Goal: Check status: Check status

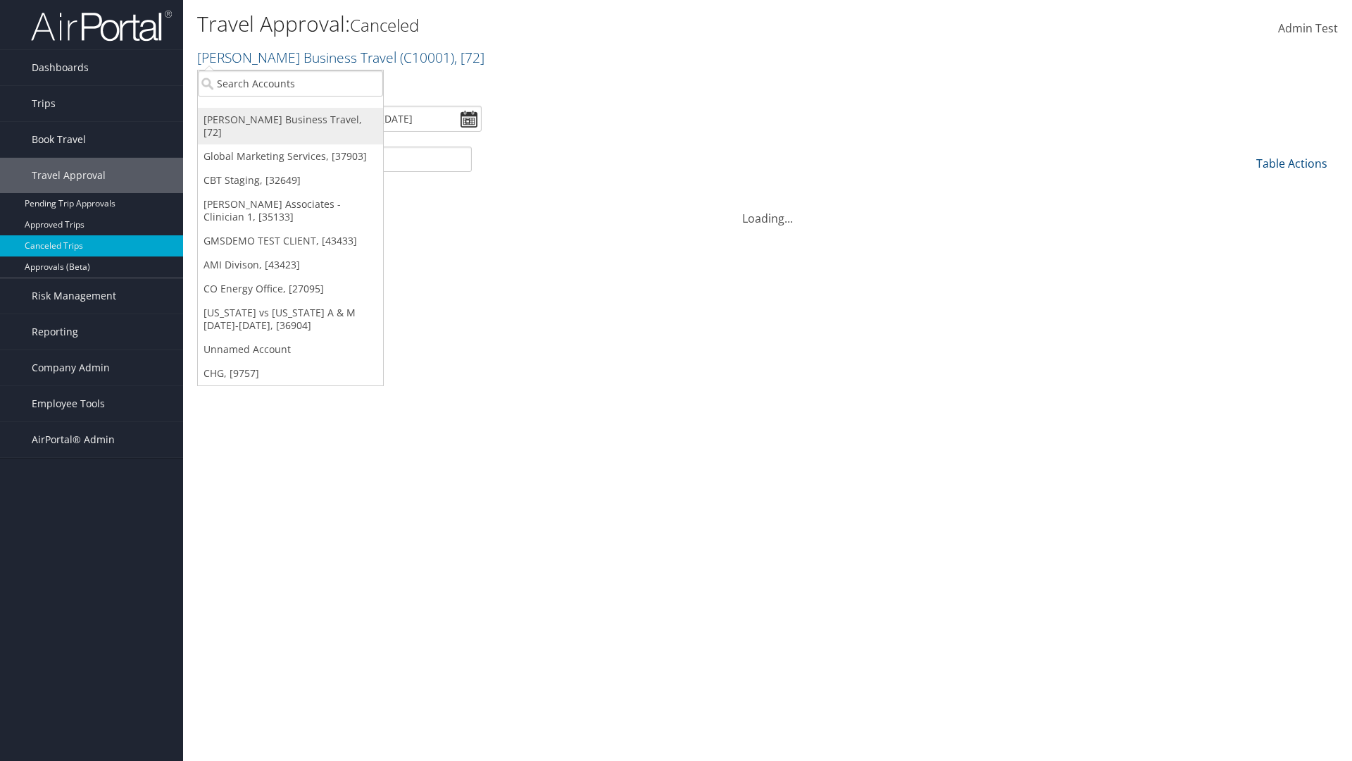
click at [290, 120] on link "[PERSON_NAME] Business Travel, [72]" at bounding box center [290, 126] width 185 height 37
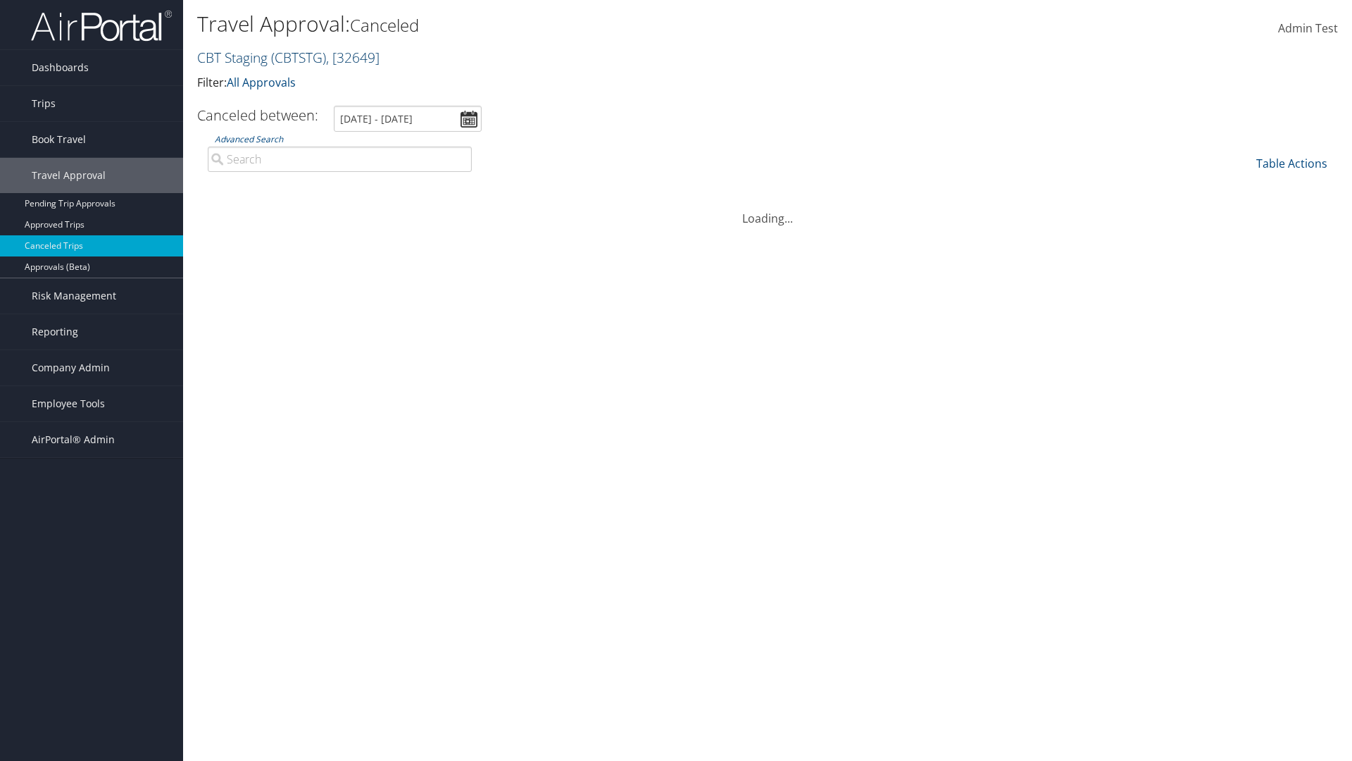
click at [232, 57] on link "CBT Staging ( CBTSTG ) , [ 32649 ]" at bounding box center [288, 57] width 182 height 19
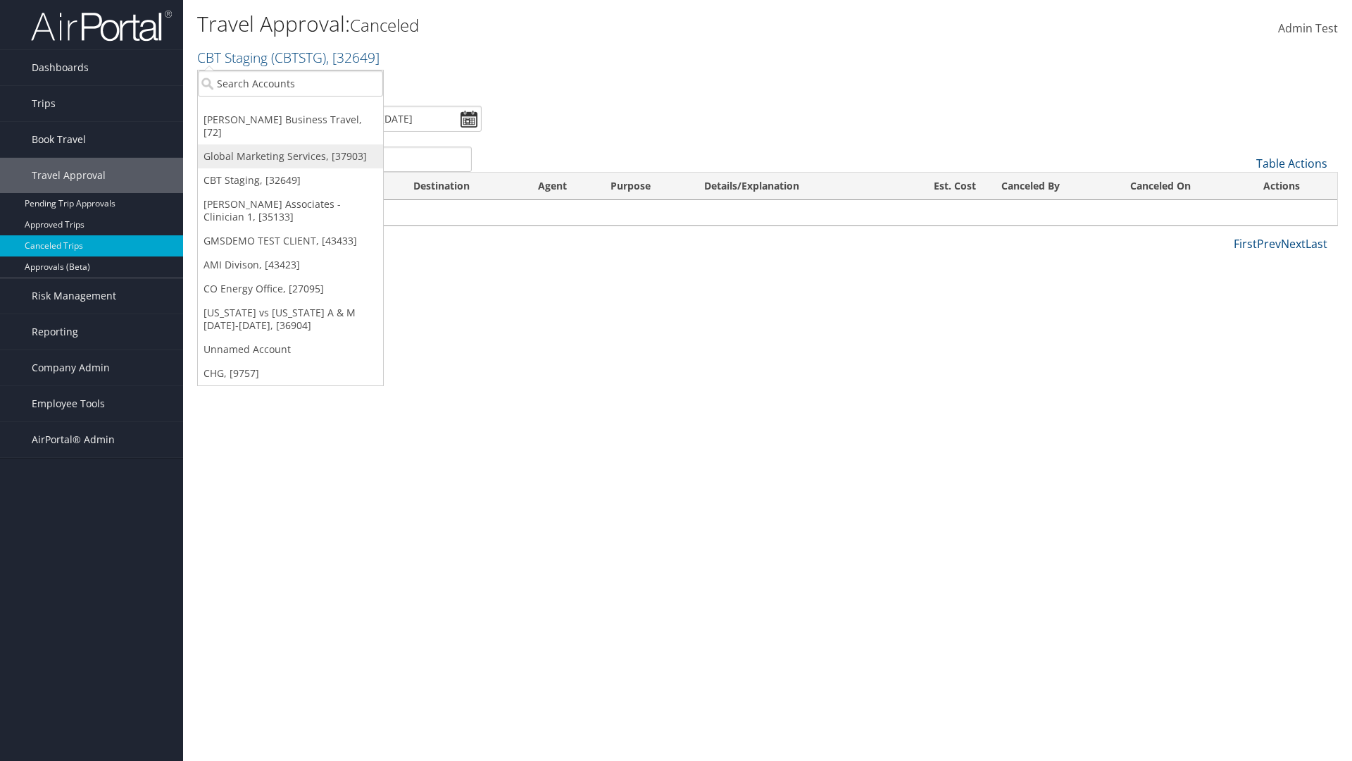
click at [290, 144] on link "Global Marketing Services, [37903]" at bounding box center [290, 156] width 185 height 24
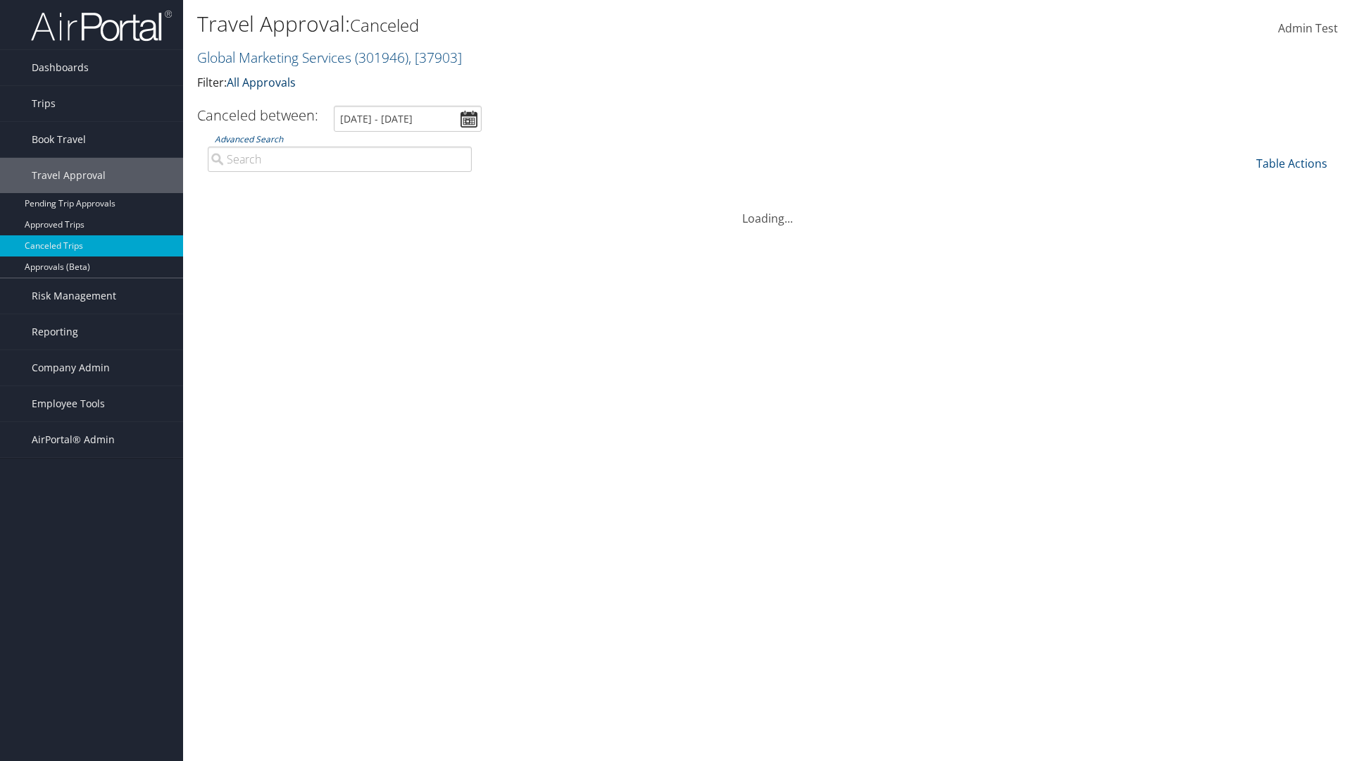
click at [264, 82] on link "All Approvals" at bounding box center [261, 82] width 69 height 15
click at [0, 0] on link "My Approvals" at bounding box center [0, 0] width 0 height 0
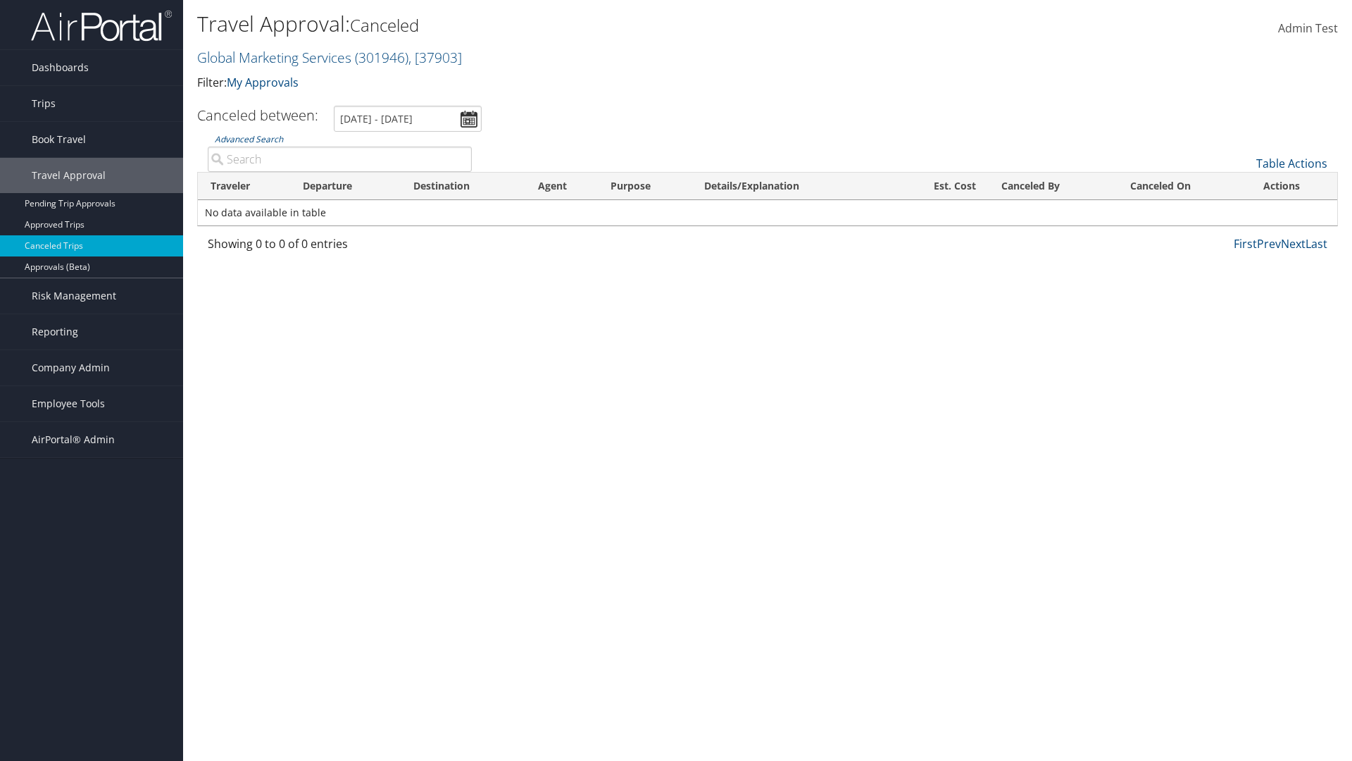
click at [244, 186] on th "Traveler" at bounding box center [244, 186] width 92 height 27
click at [463, 186] on th "Destination" at bounding box center [463, 186] width 125 height 27
click at [345, 186] on th "Departure" at bounding box center [345, 186] width 111 height 27
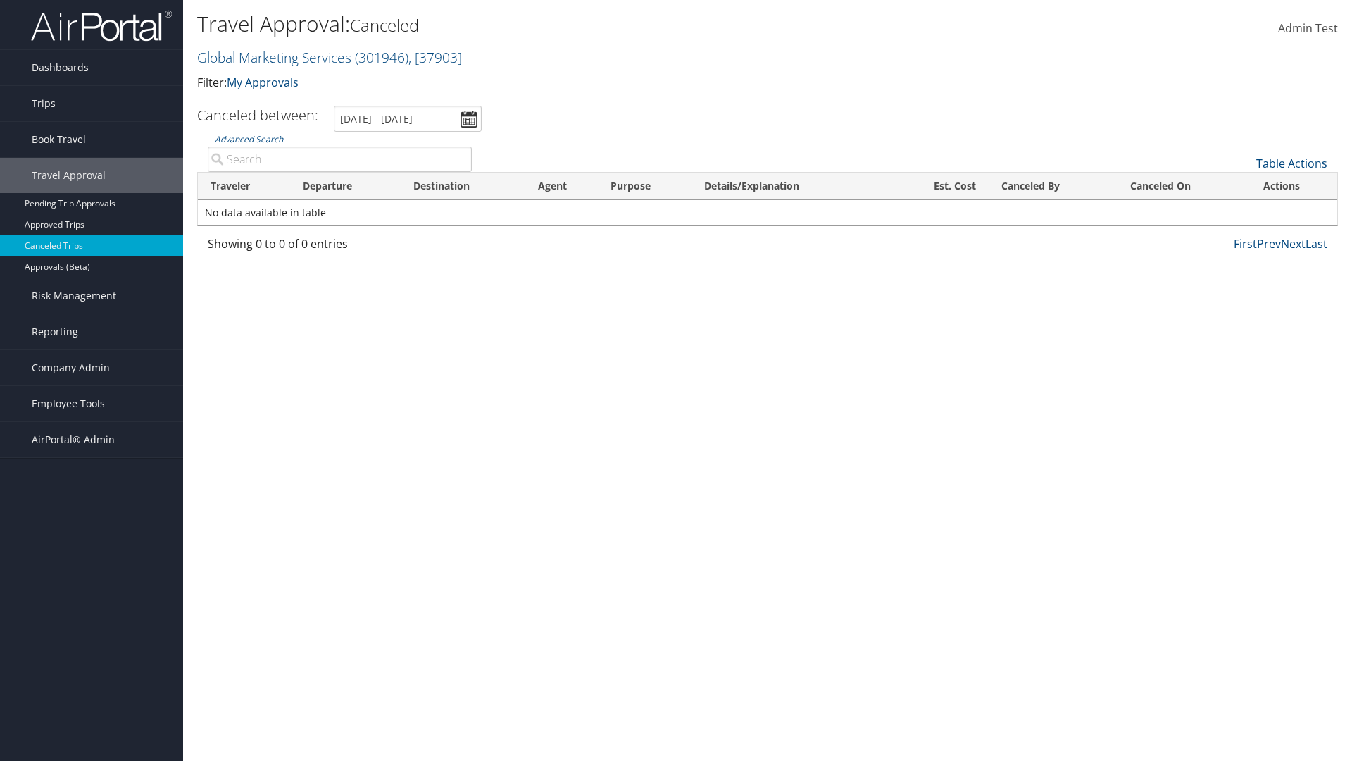
click at [345, 186] on th "Departure" at bounding box center [345, 186] width 111 height 27
click at [940, 186] on th "Est. Cost" at bounding box center [940, 186] width 97 height 27
click at [1053, 186] on th "Canceled By" at bounding box center [1053, 186] width 129 height 27
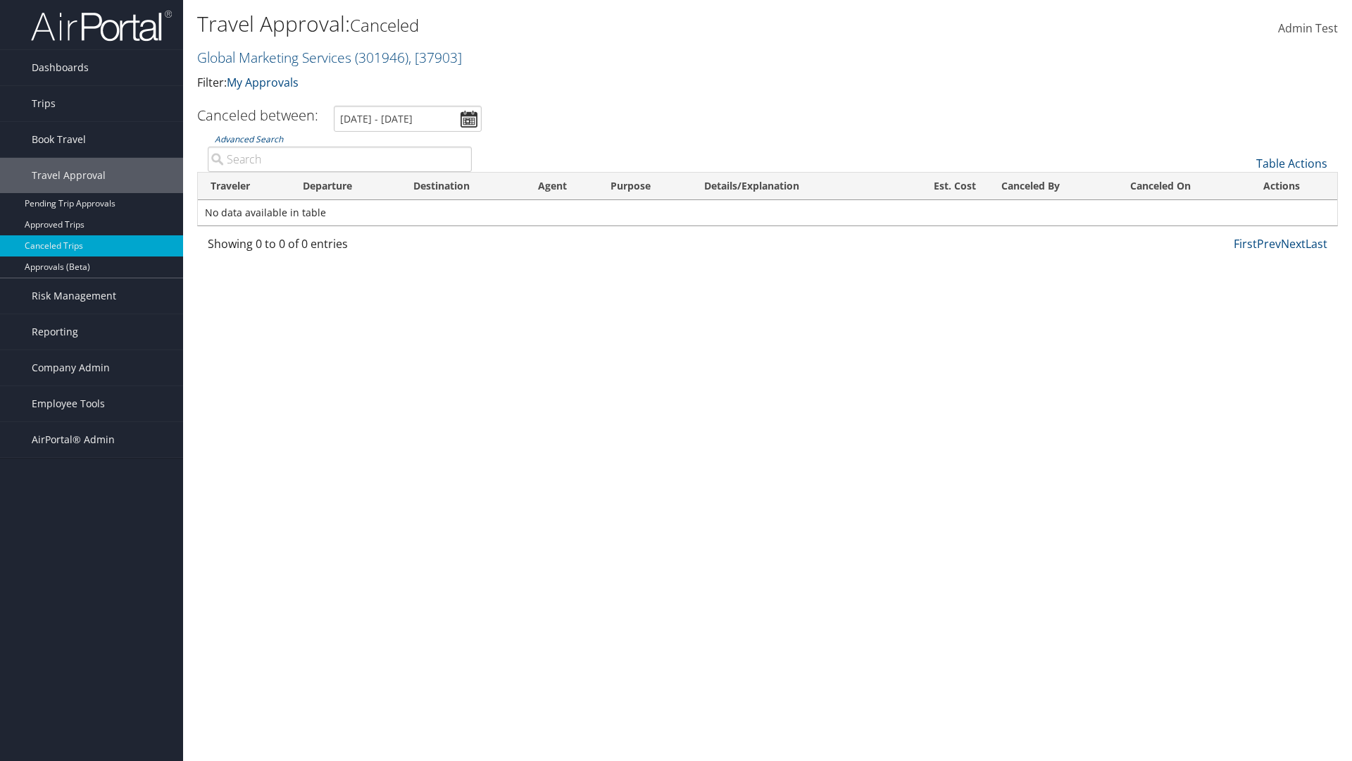
click at [1184, 186] on th "Canceled On" at bounding box center [1184, 186] width 132 height 27
